Goal: Task Accomplishment & Management: Manage account settings

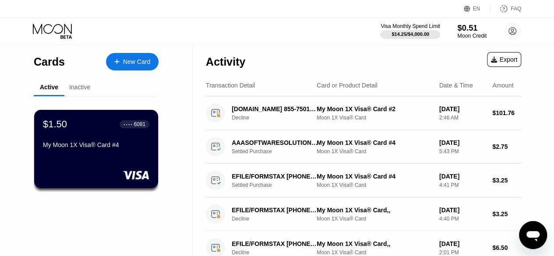
click at [462, 33] on div "Moon Credit" at bounding box center [471, 36] width 29 height 6
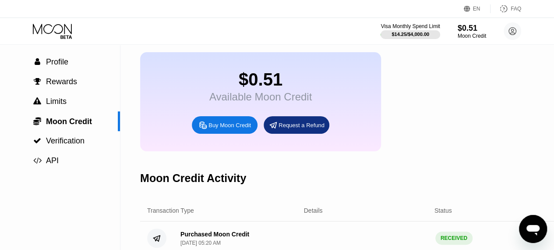
scroll to position [44, 0]
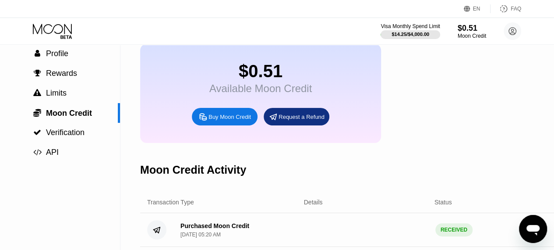
click at [232, 120] on div "Buy Moon Credit" at bounding box center [229, 116] width 42 height 7
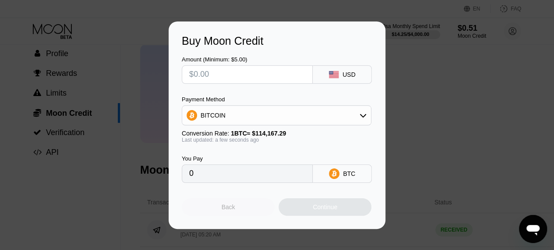
click at [232, 204] on div "Back" at bounding box center [228, 207] width 93 height 18
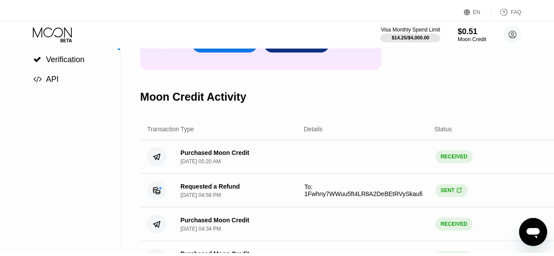
scroll to position [0, 0]
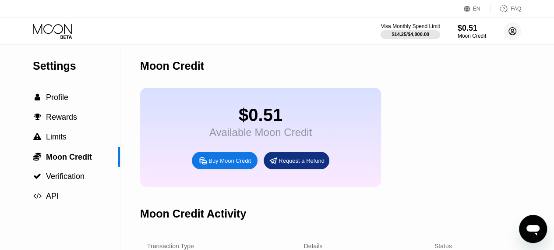
click at [513, 29] on icon at bounding box center [512, 31] width 18 height 18
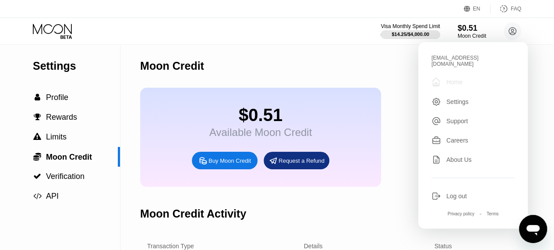
click at [453, 78] on div "Home" at bounding box center [454, 81] width 16 height 7
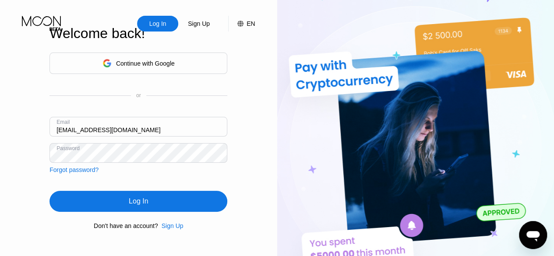
click at [179, 124] on input "lisaquiness@gmail.com" at bounding box center [138, 127] width 178 height 20
click at [259, 101] on div "Log In Sign Up EN Language Select an item Save Welcome back! Continue with Goog…" at bounding box center [138, 141] width 277 height 282
